Goal: Find specific page/section: Find specific page/section

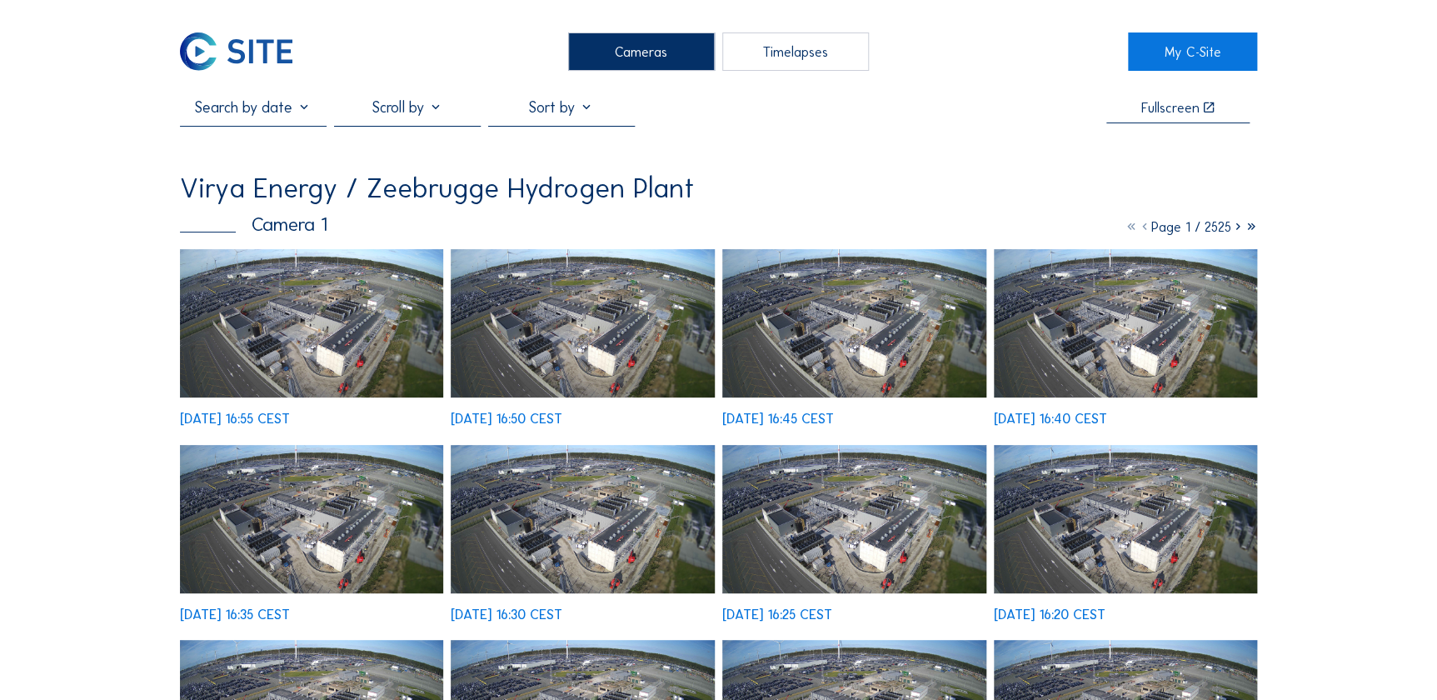
click at [326, 346] on img at bounding box center [312, 323] width 264 height 148
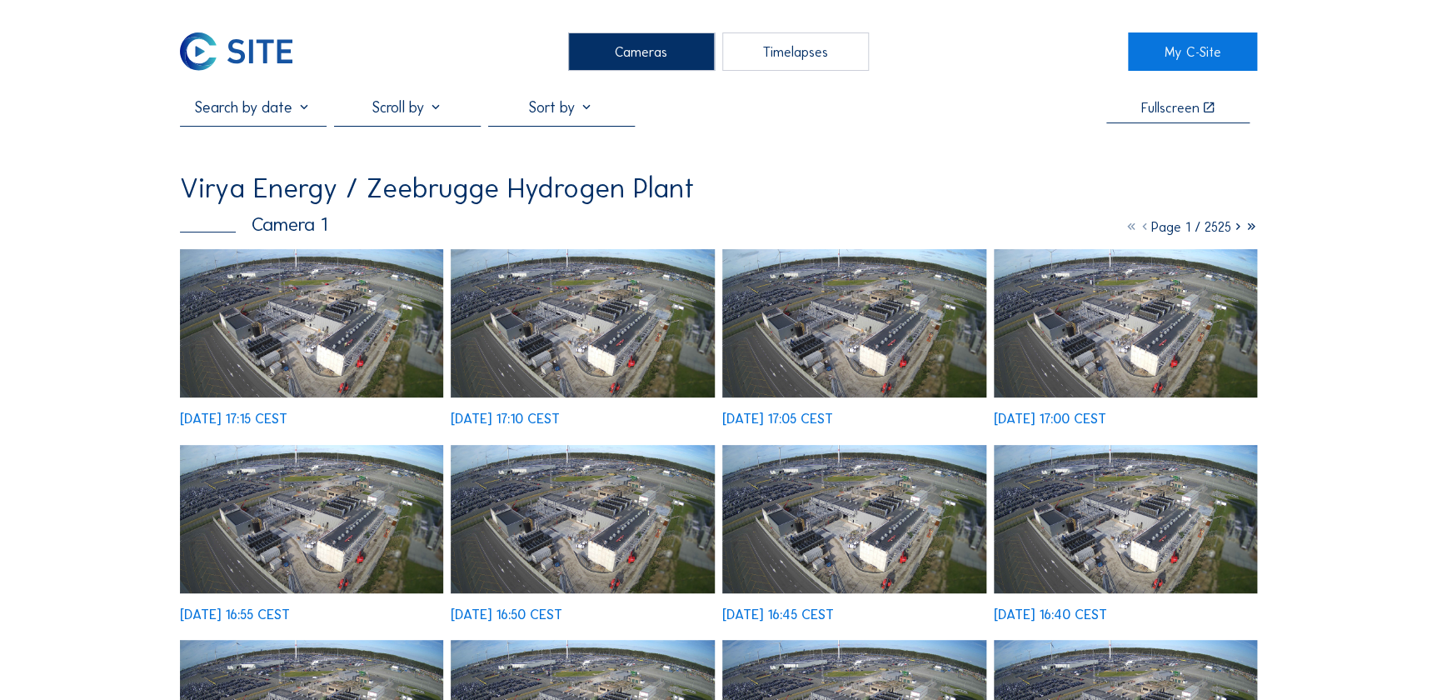
click at [338, 330] on img at bounding box center [312, 323] width 264 height 148
